Goal: Information Seeking & Learning: Learn about a topic

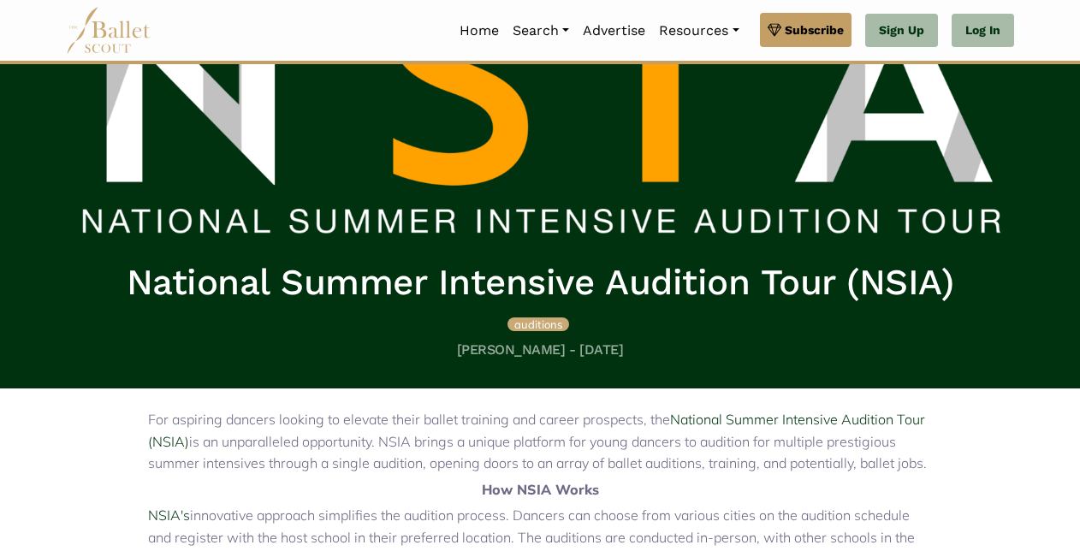
scroll to position [158, 0]
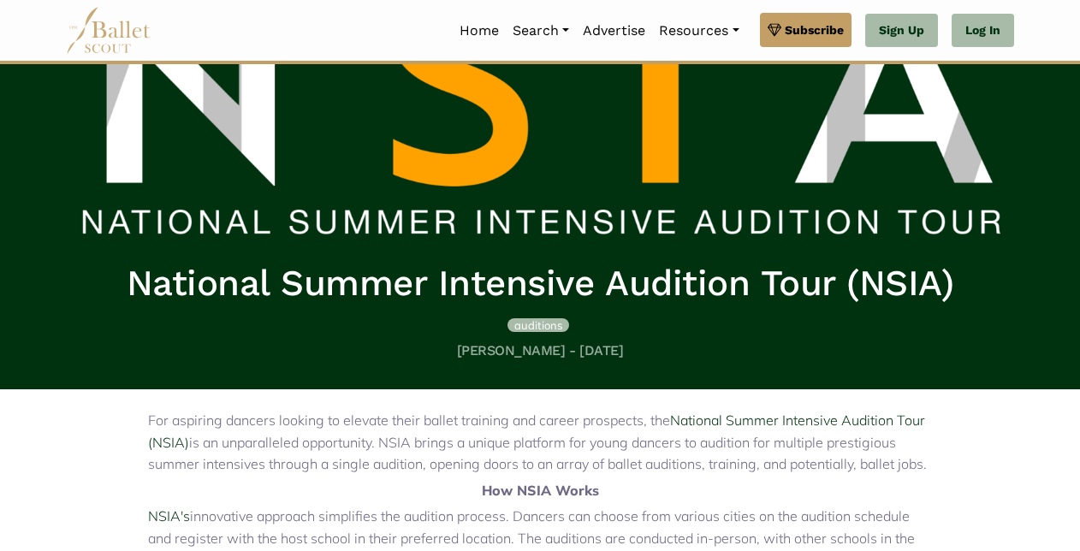
click at [539, 327] on span "auditions" at bounding box center [539, 325] width 48 height 14
